Goal: Check status: Check status

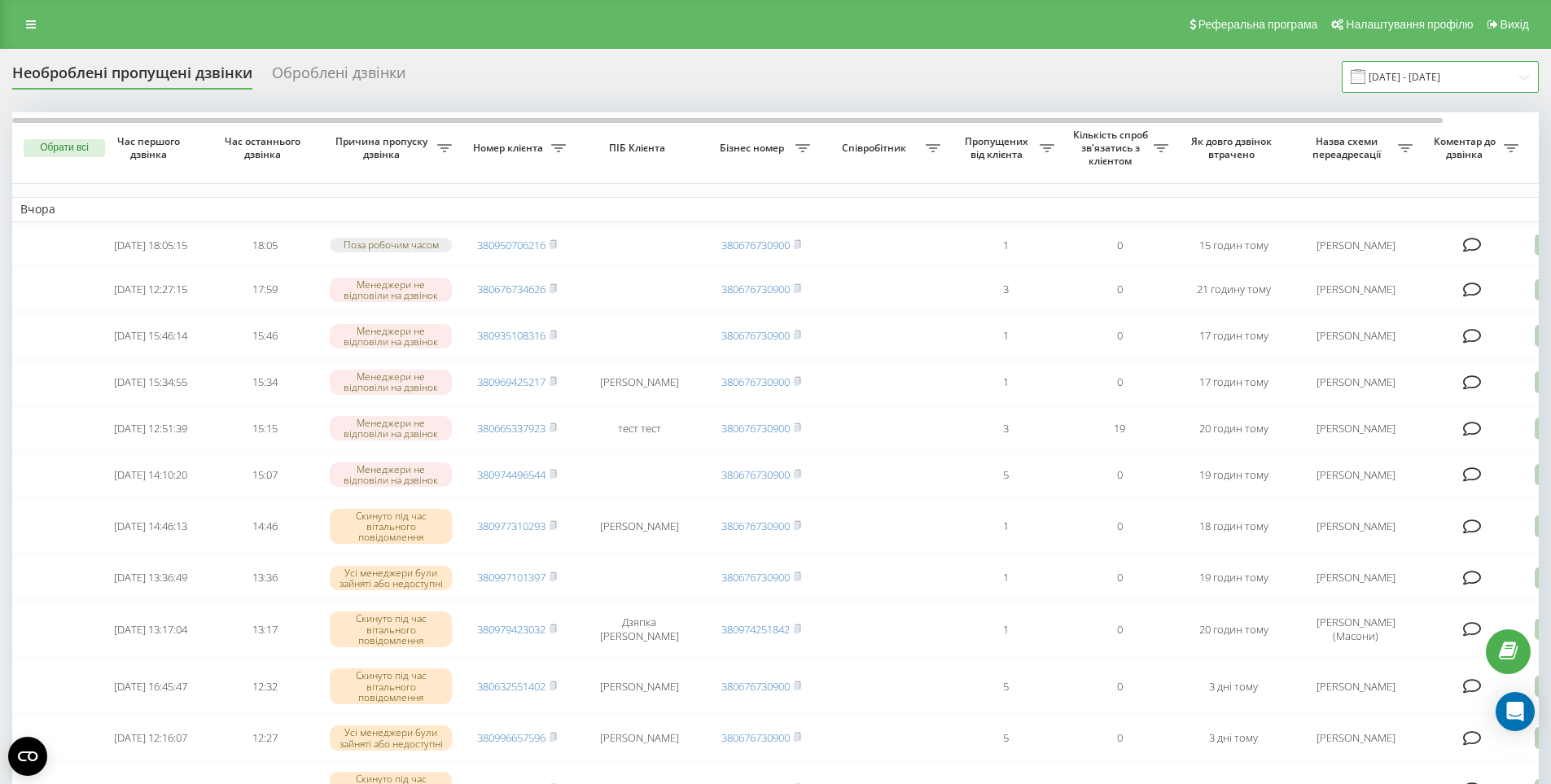
click at [1454, 83] on input "18.08.2025 - 18.08.2025" at bounding box center [1440, 77] width 197 height 32
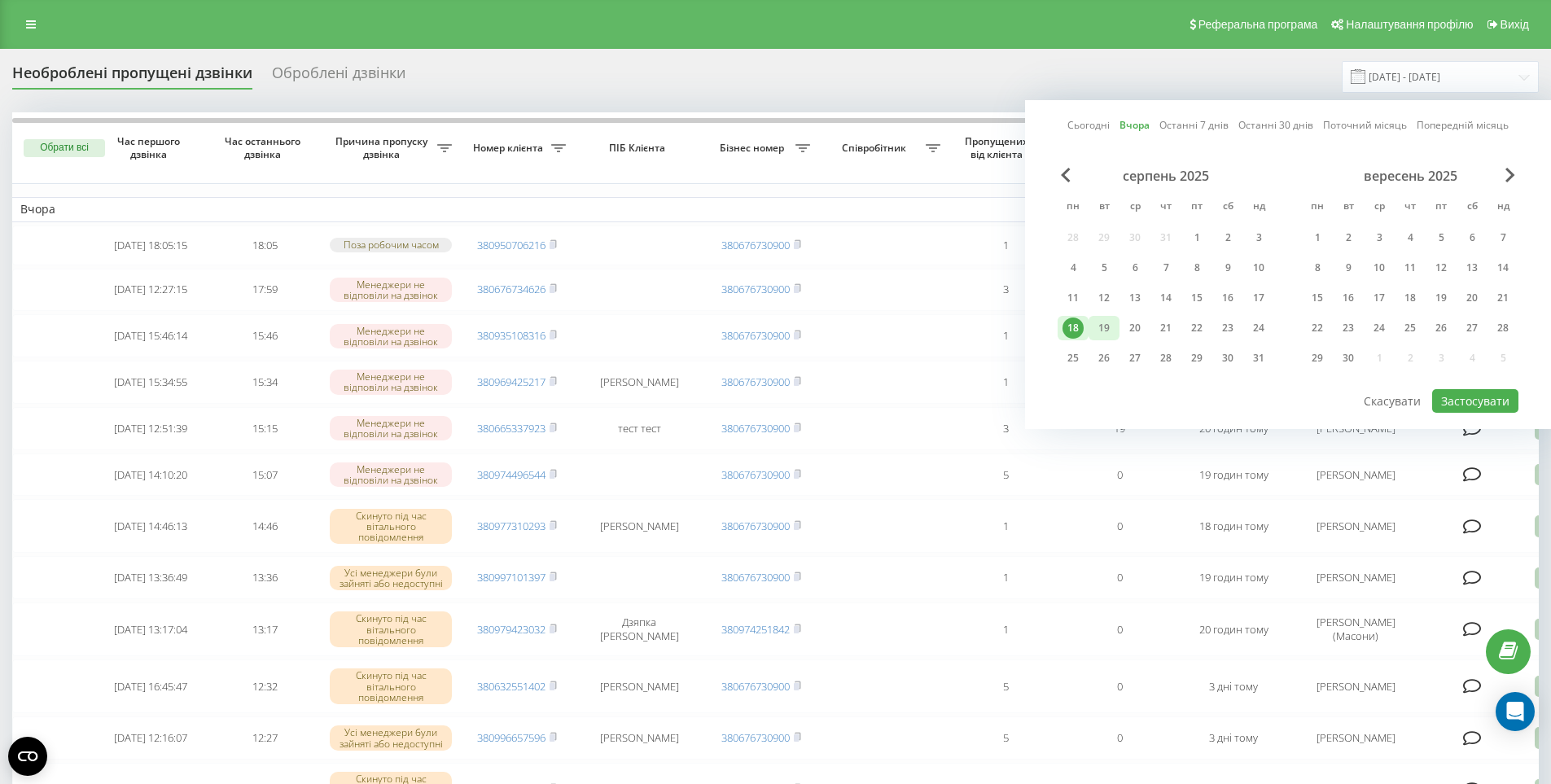
click at [1101, 323] on div "19" at bounding box center [1104, 328] width 21 height 21
click at [1480, 397] on button "Застосувати" at bounding box center [1475, 401] width 86 height 24
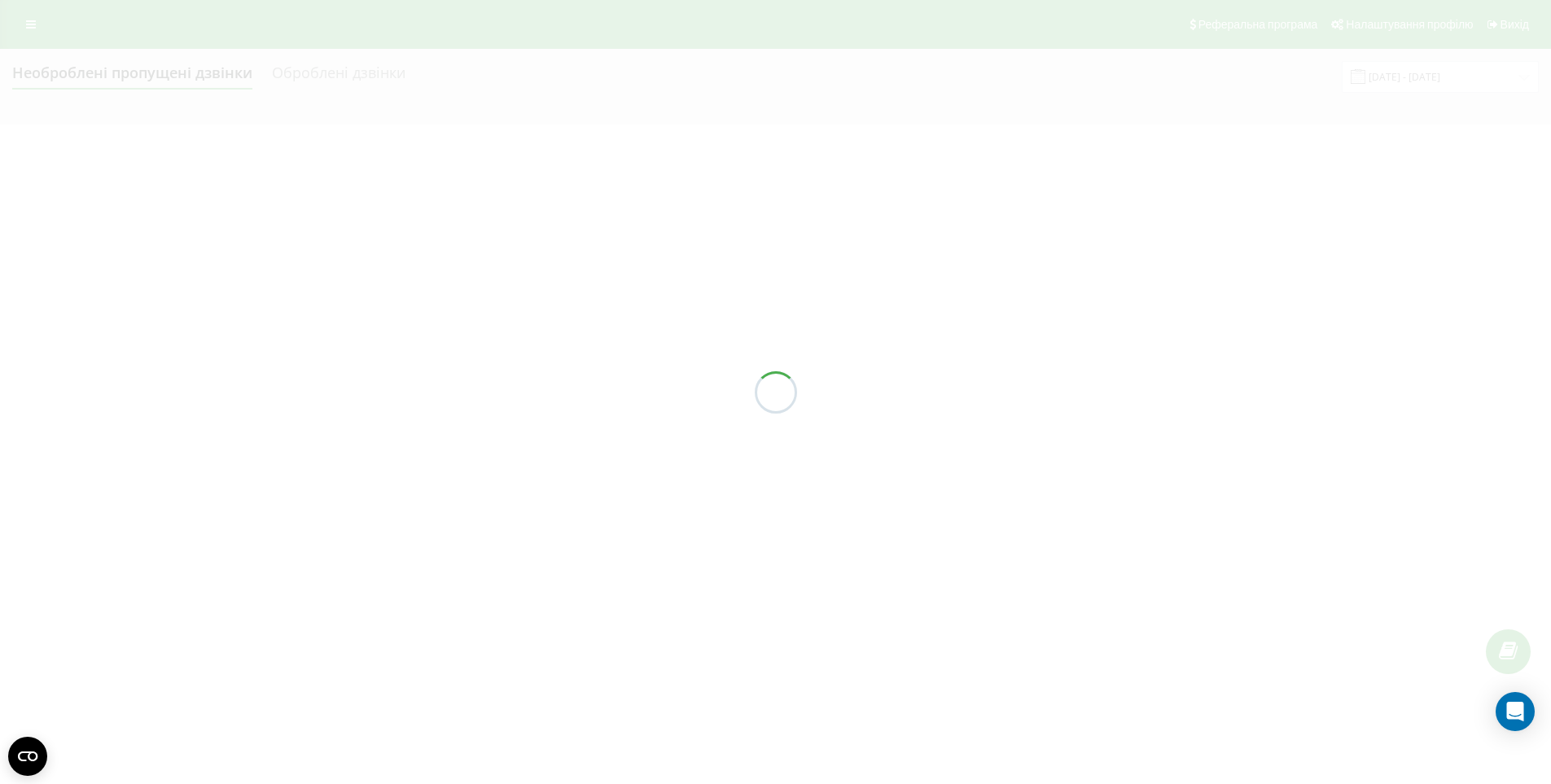
type input "[DATE] - [DATE]"
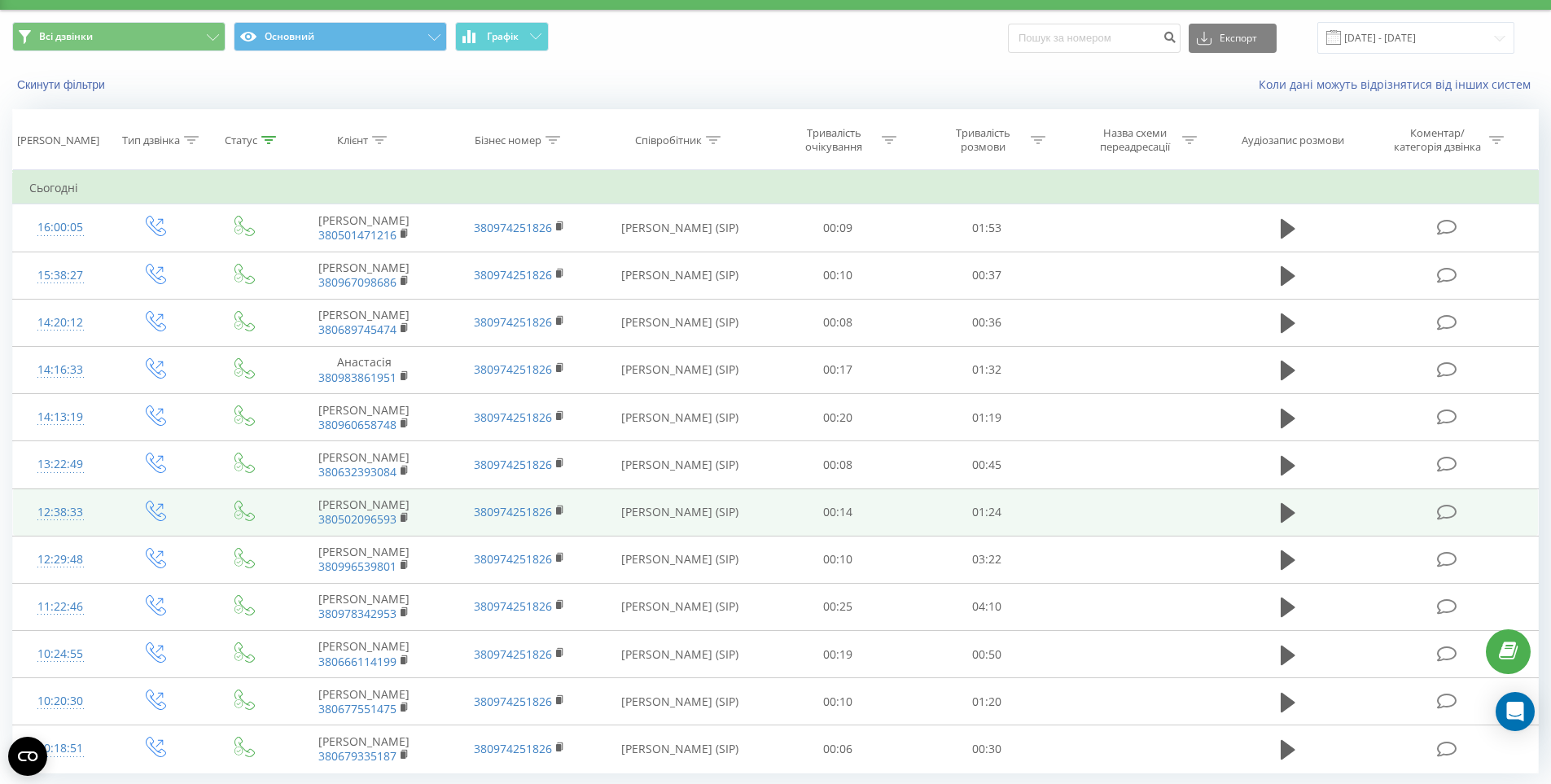
scroll to position [90, 0]
